Goal: Task Accomplishment & Management: Manage account settings

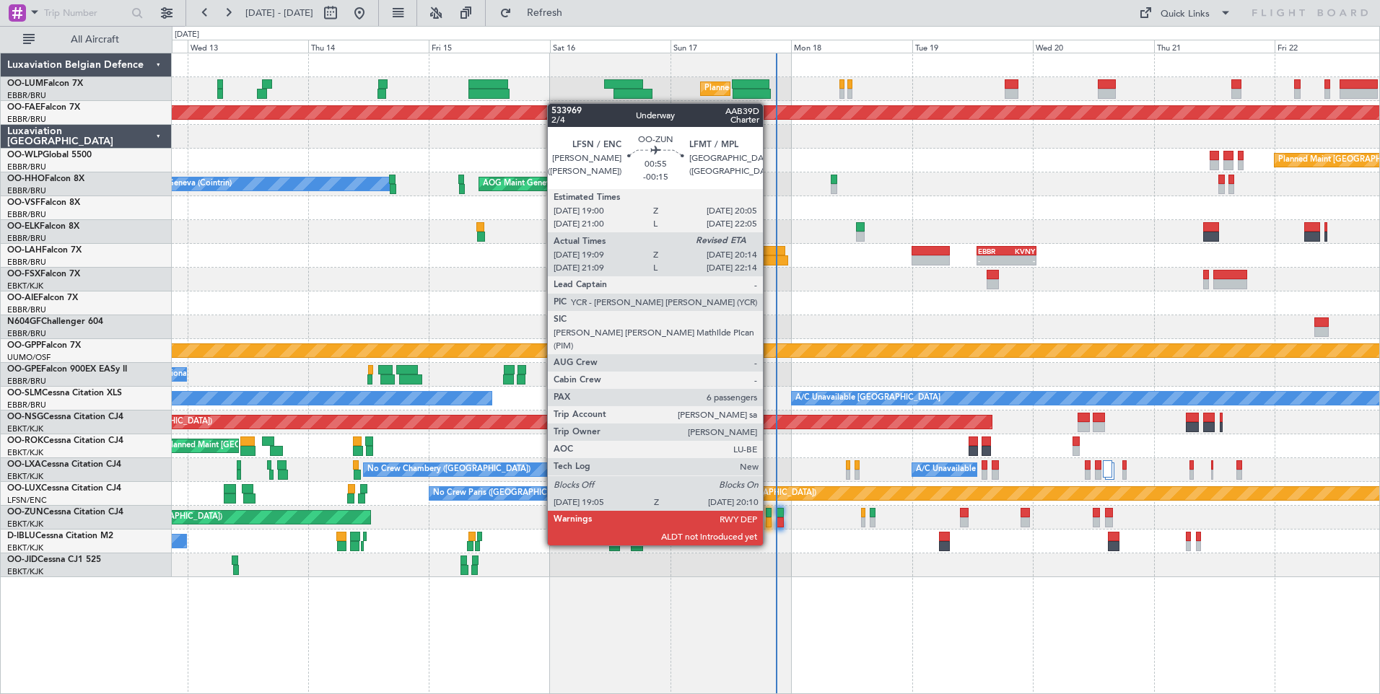
click at [769, 518] on div at bounding box center [769, 522] width 6 height 10
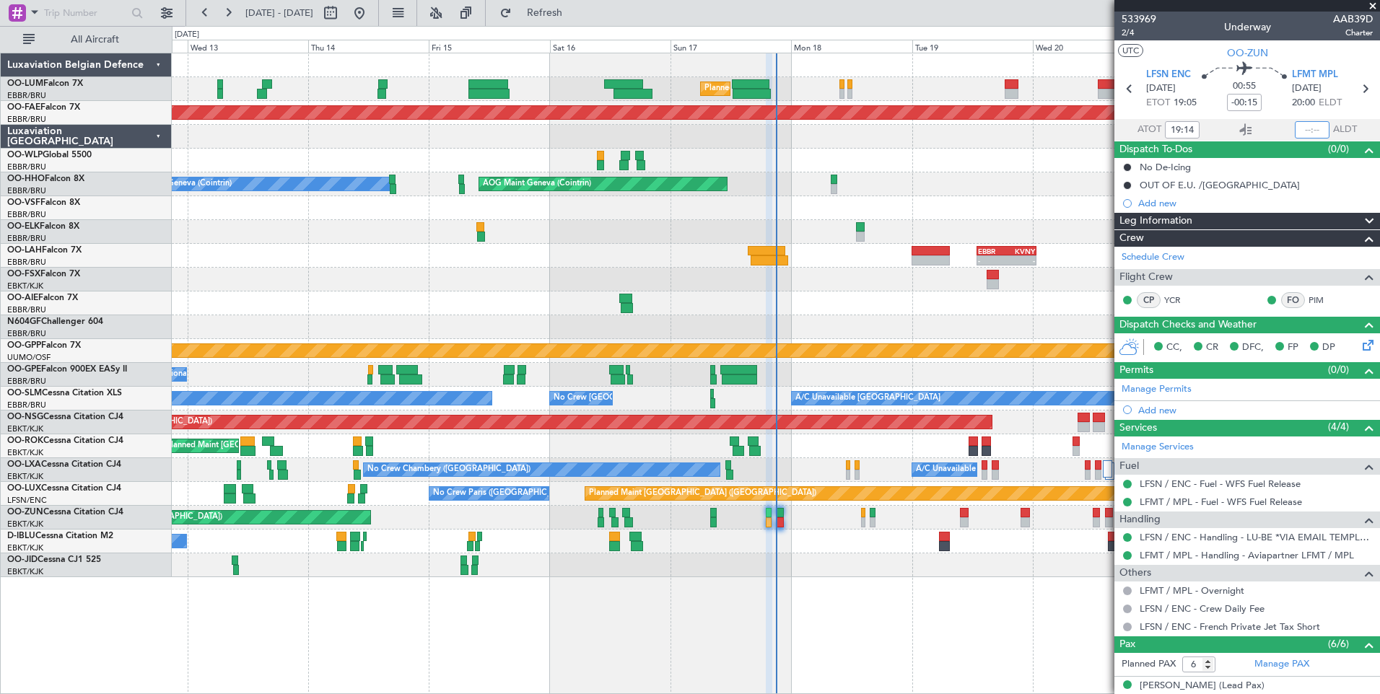
click at [1305, 129] on input "text" at bounding box center [1312, 129] width 35 height 17
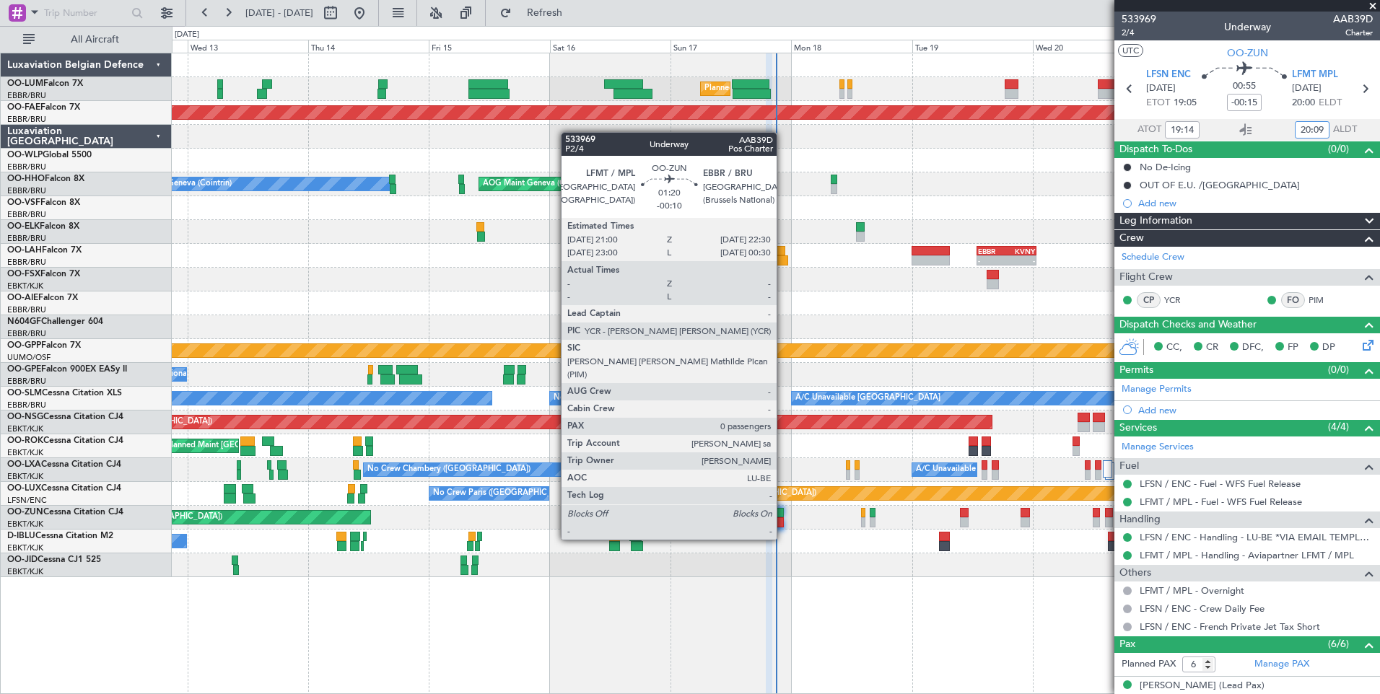
click at [783, 514] on div at bounding box center [780, 513] width 8 height 10
type input "20:09"
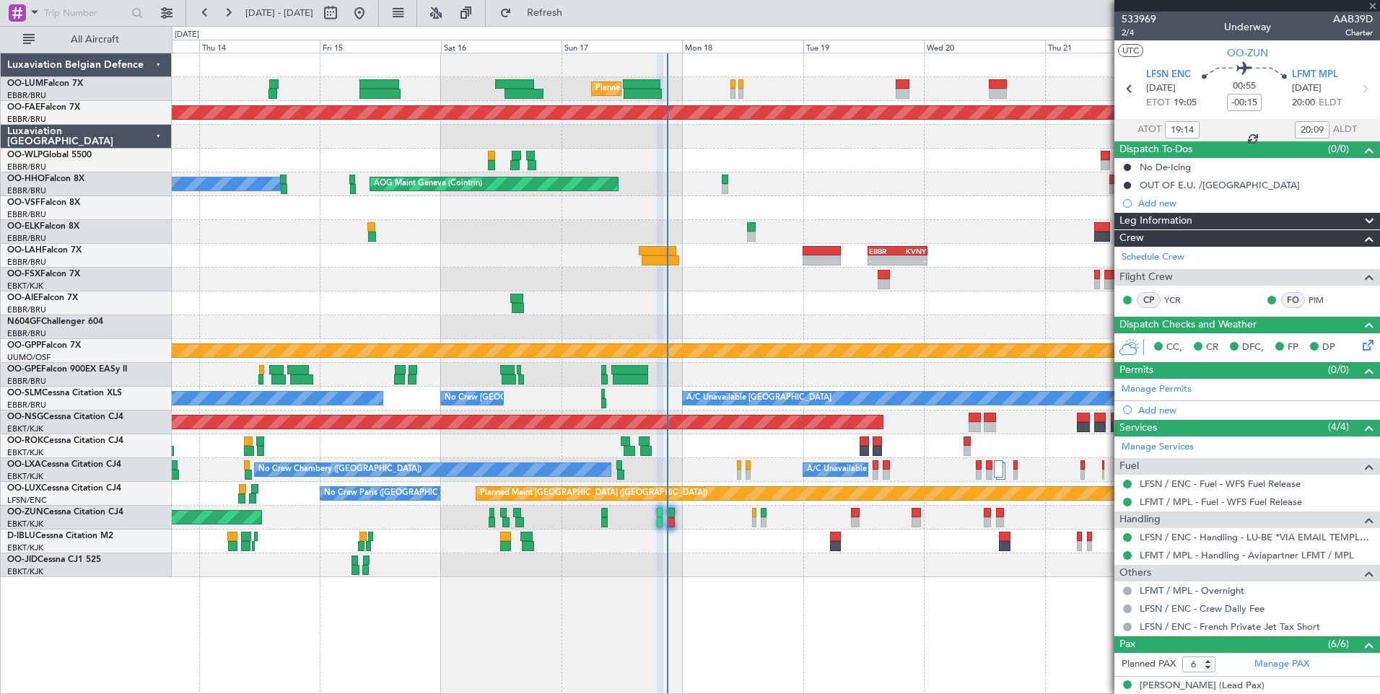
click at [740, 549] on div "No Crew [GEOGRAPHIC_DATA] ([GEOGRAPHIC_DATA] National)" at bounding box center [775, 542] width 1207 height 24
type input "-00:10"
type input "0"
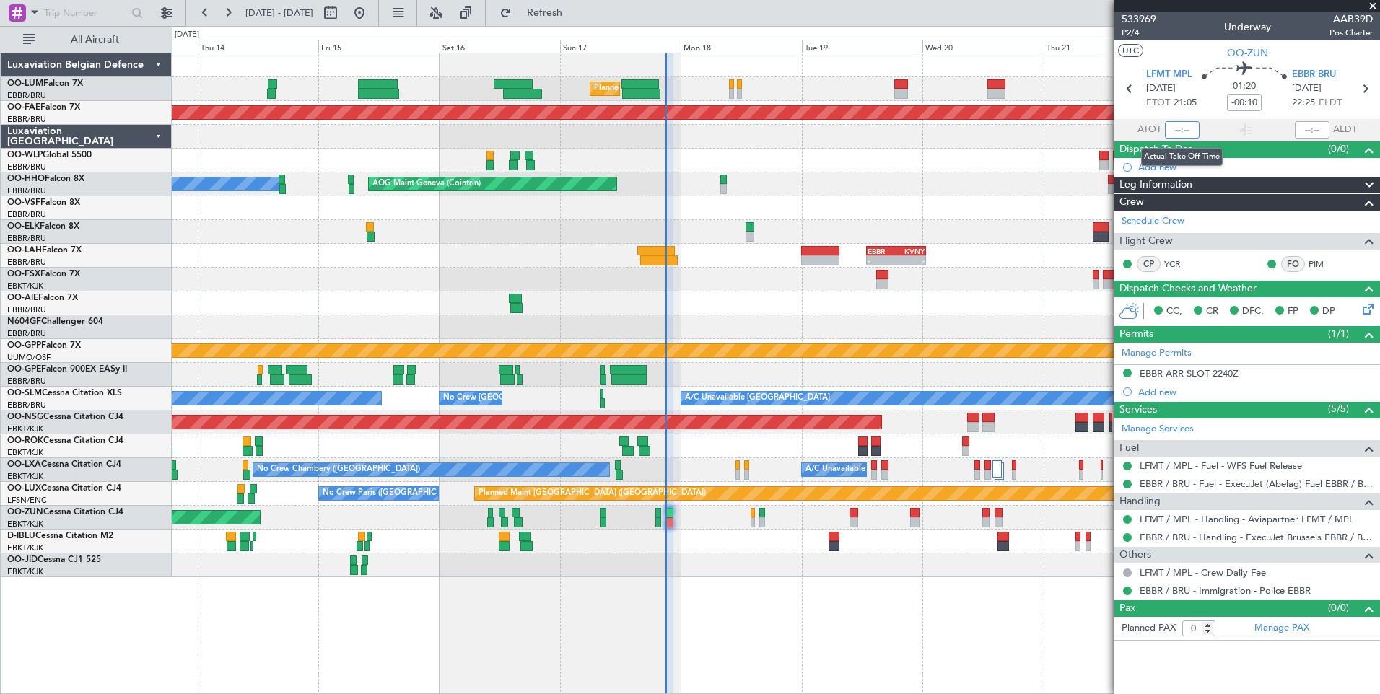
click at [1182, 131] on input "text" at bounding box center [1182, 129] width 35 height 17
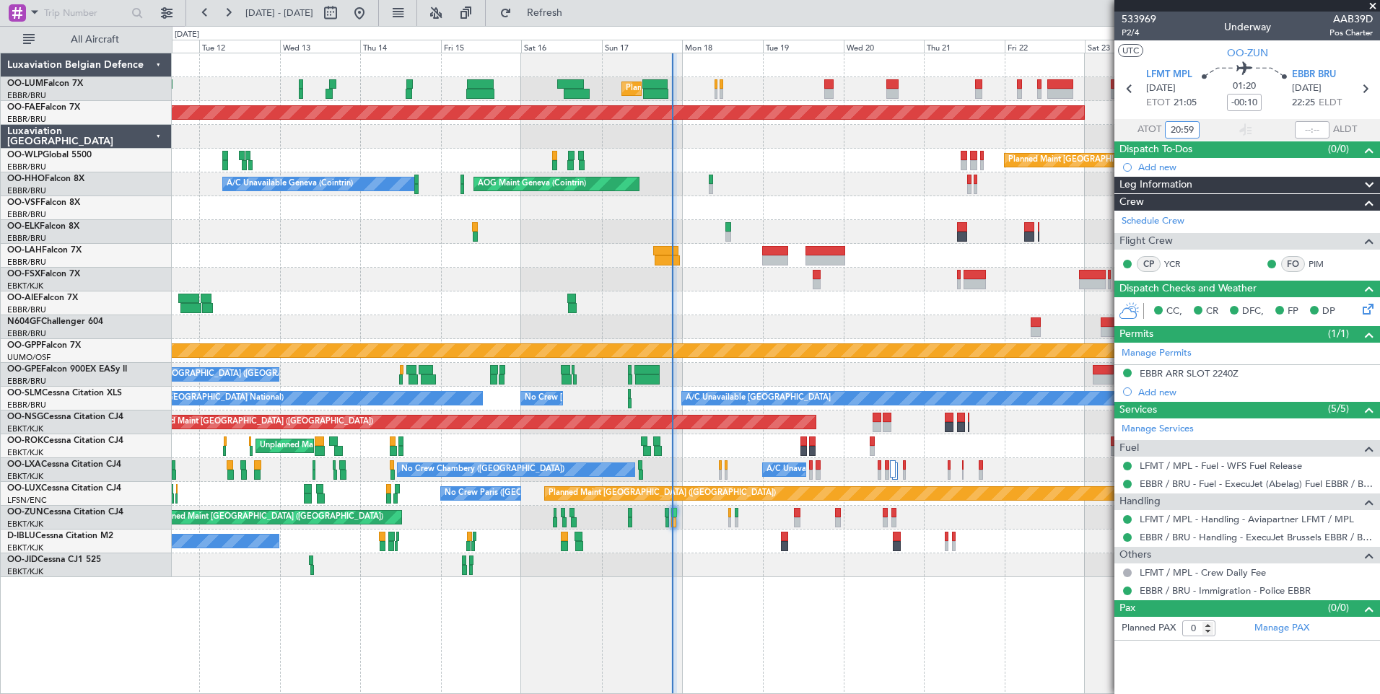
click at [545, 436] on div "Planned Maint [GEOGRAPHIC_DATA] ([GEOGRAPHIC_DATA] National) Unplanned Maint [G…" at bounding box center [775, 315] width 1207 height 524
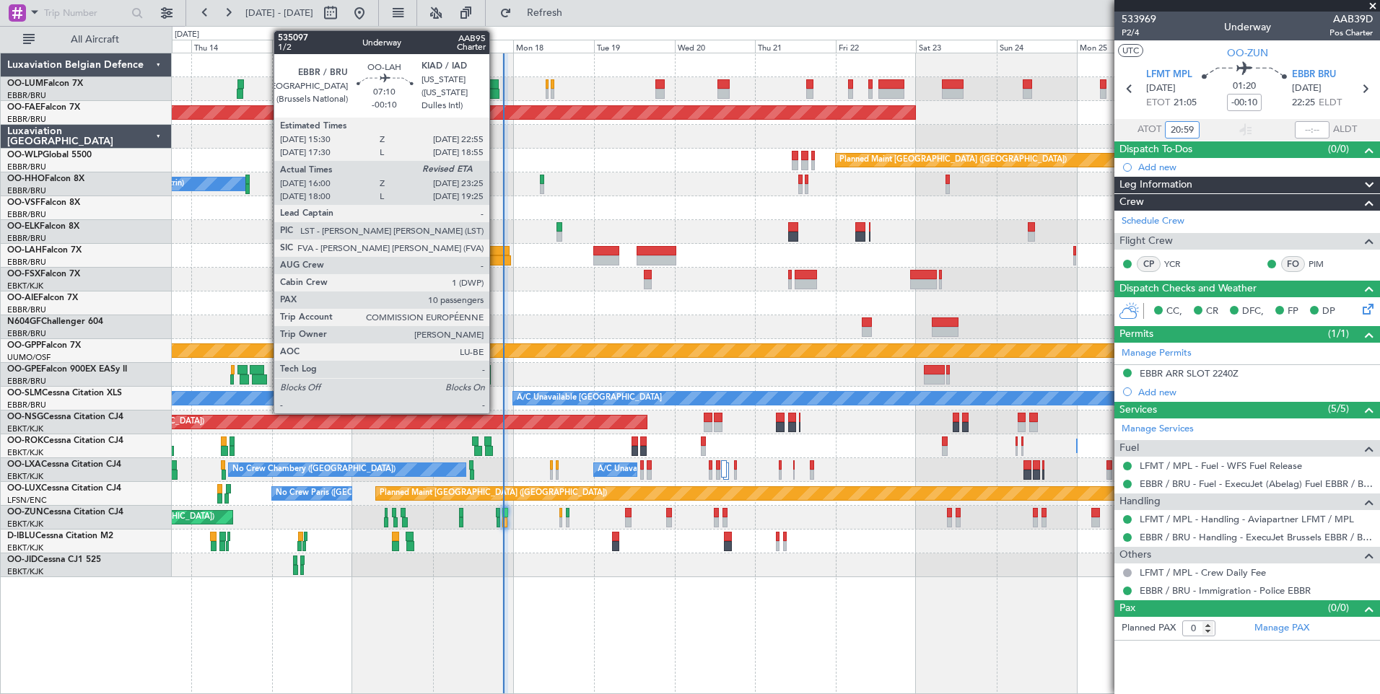
click at [496, 255] on div at bounding box center [496, 251] width 25 height 10
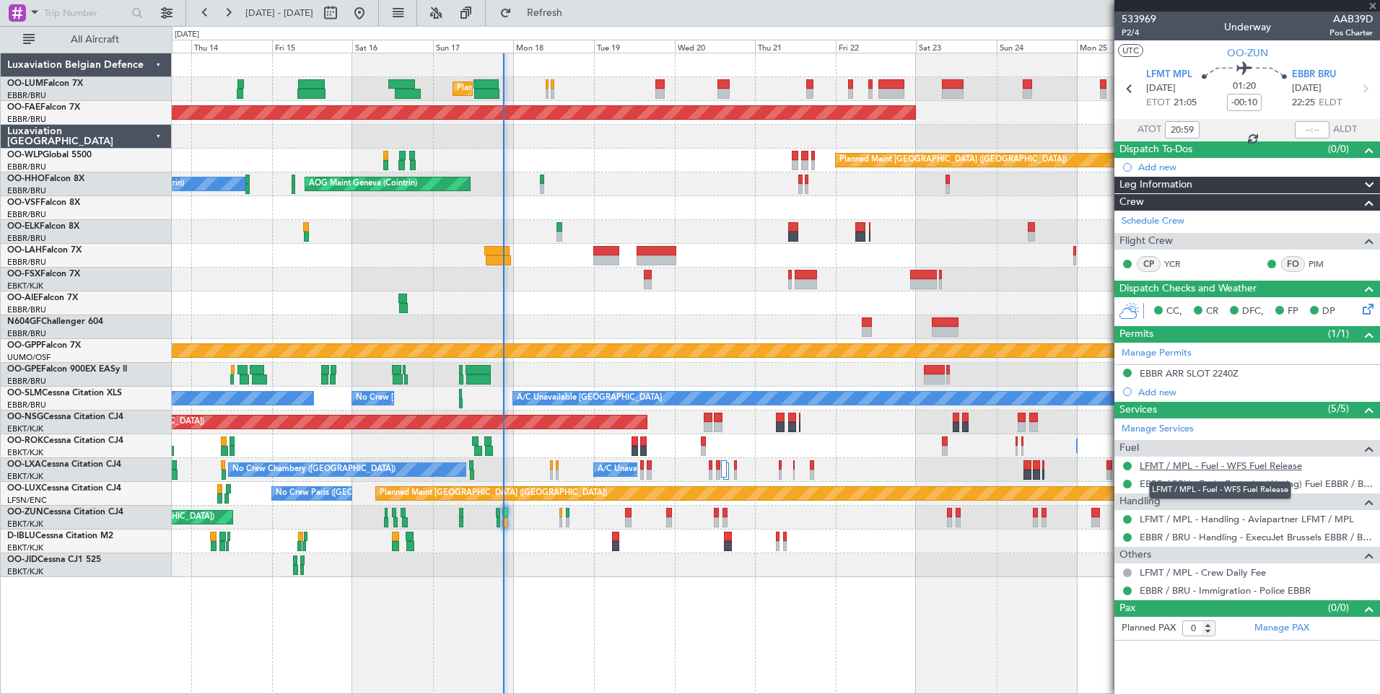
type input "16:10"
type input "10"
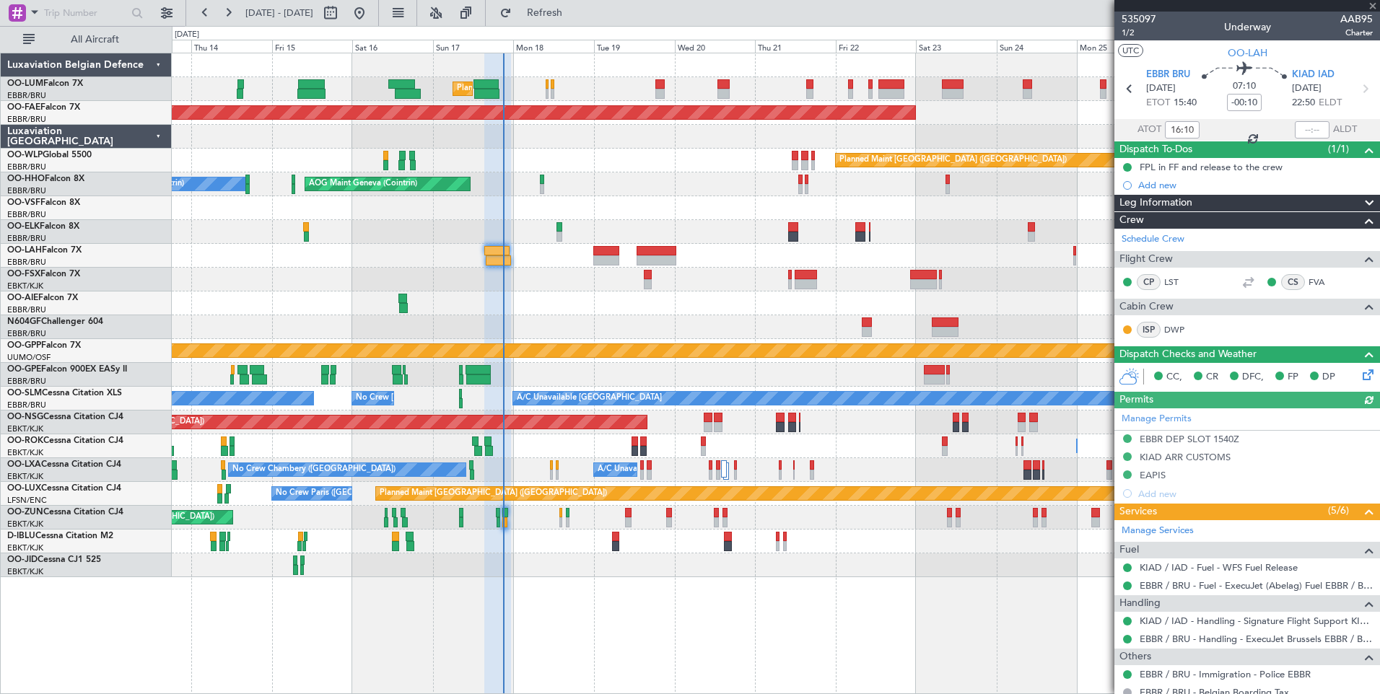
scroll to position [427, 0]
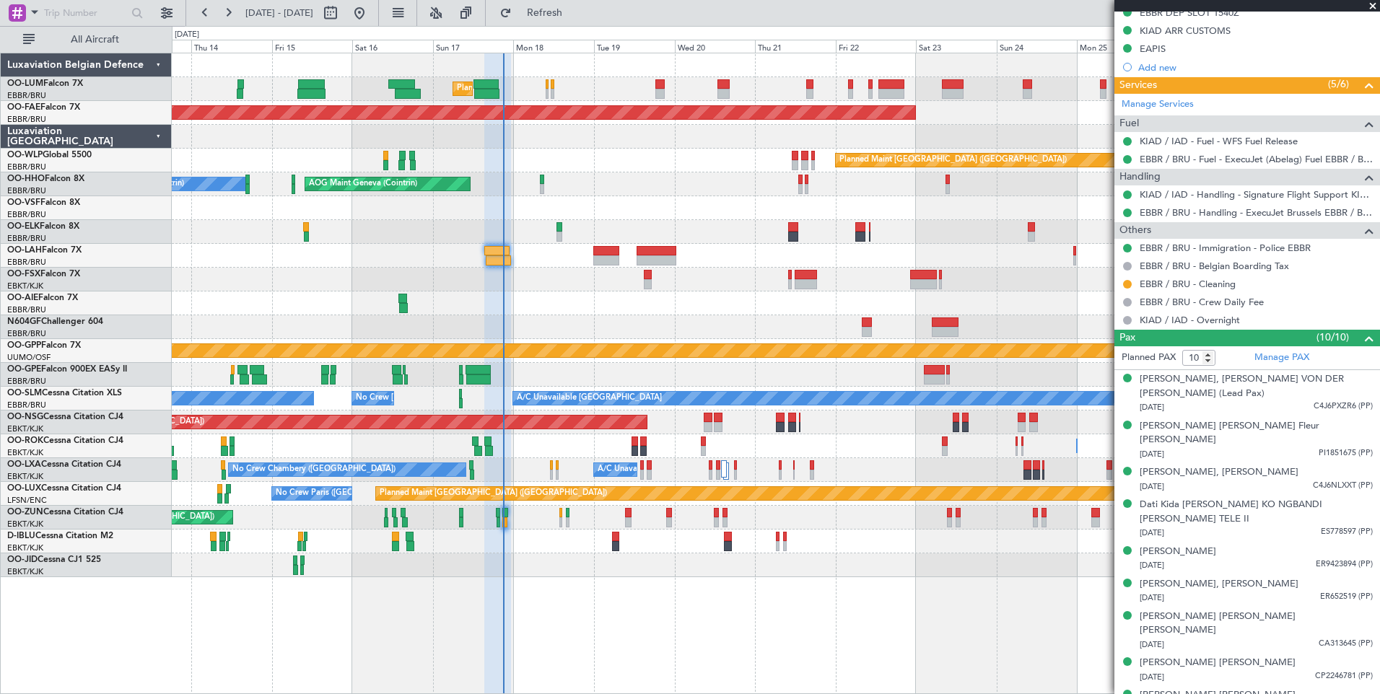
click at [429, 256] on div "Planned Maint [PERSON_NAME]-[GEOGRAPHIC_DATA][PERSON_NAME] ([GEOGRAPHIC_DATA][P…" at bounding box center [775, 256] width 1207 height 24
click at [510, 286] on div "Planned Maint [GEOGRAPHIC_DATA] ([GEOGRAPHIC_DATA] National) Planned Maint [GEO…" at bounding box center [775, 315] width 1207 height 524
